Goal: Task Accomplishment & Management: Use online tool/utility

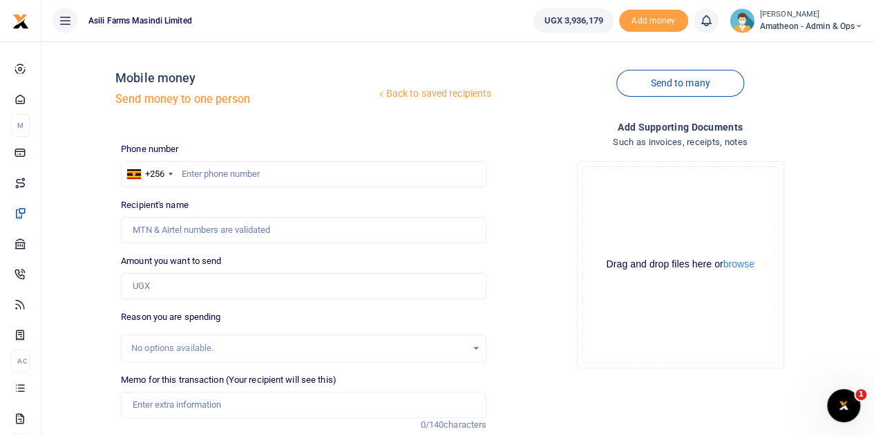
click at [65, 23] on icon at bounding box center [65, 20] width 14 height 15
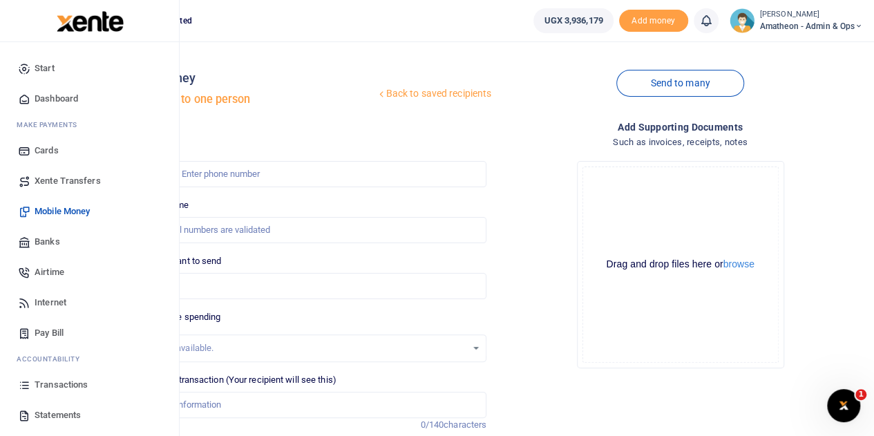
click at [47, 412] on span "Statements" at bounding box center [58, 415] width 46 height 14
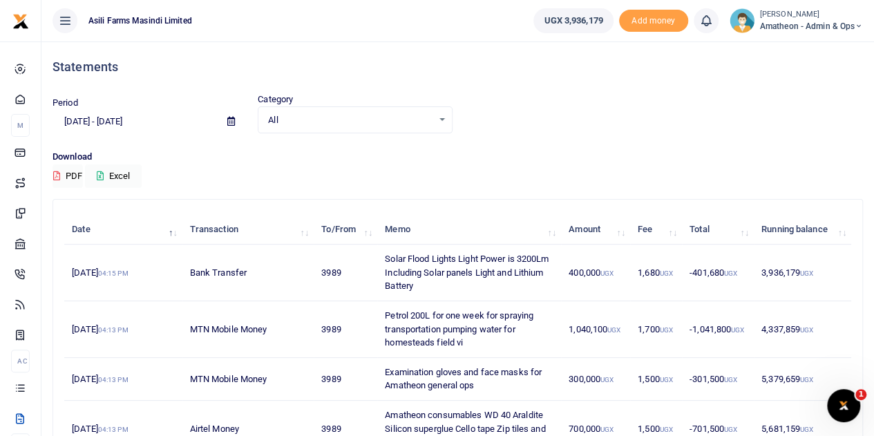
click at [234, 122] on icon at bounding box center [231, 121] width 8 height 9
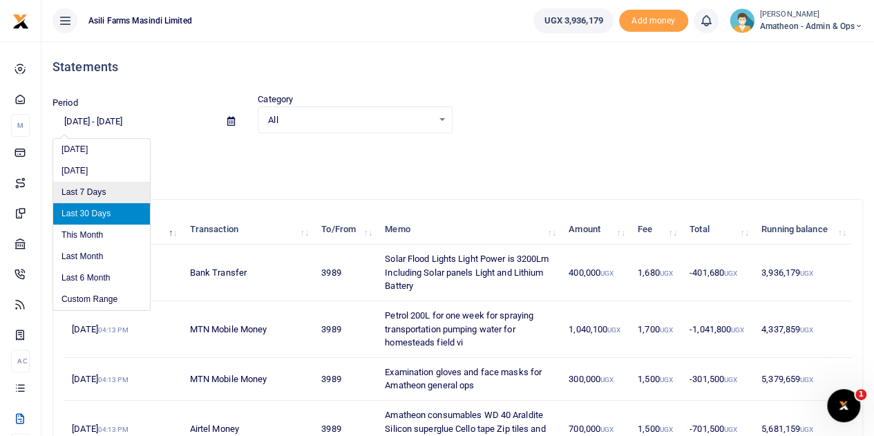
click at [91, 184] on li "Last 7 Days" at bounding box center [101, 192] width 97 height 21
type input "09/16/2025 - 09/22/2025"
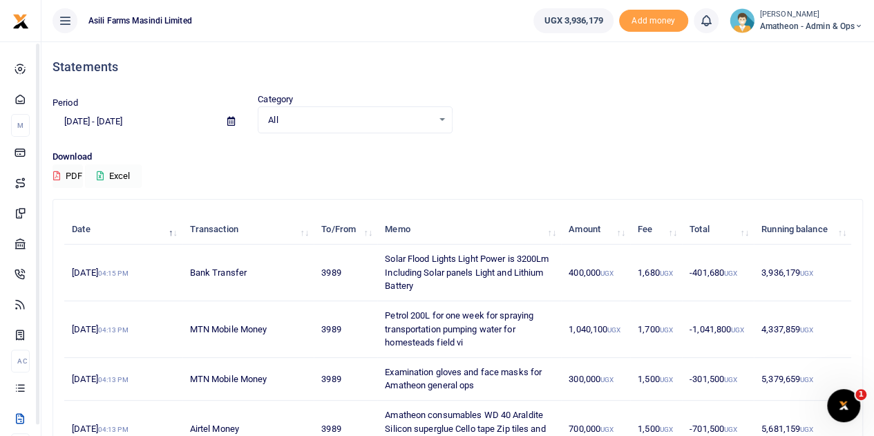
click at [115, 169] on button "Excel" at bounding box center [113, 175] width 57 height 23
